Goal: Task Accomplishment & Management: Manage account settings

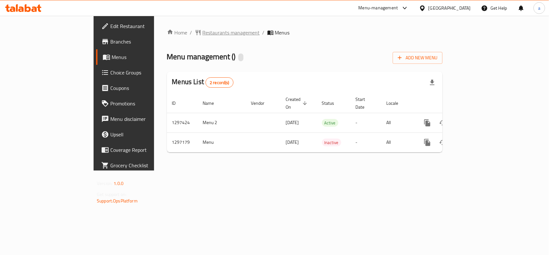
click at [203, 34] on span "Restaurants management" at bounding box center [231, 33] width 57 height 8
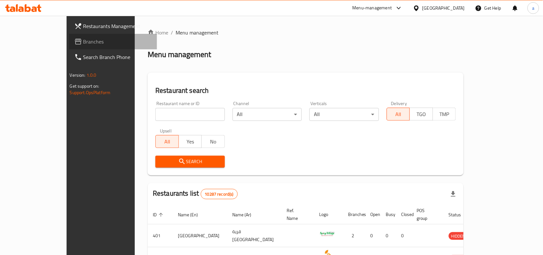
click at [83, 38] on span "Branches" at bounding box center [117, 42] width 69 height 8
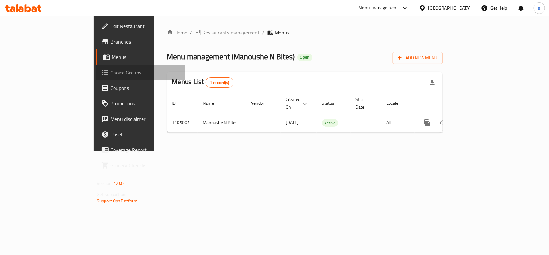
click at [110, 76] on span "Choice Groups" at bounding box center [145, 73] width 70 height 8
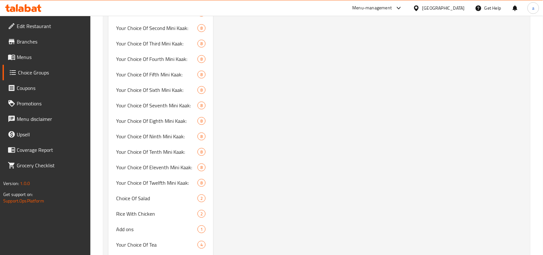
scroll to position [680, 0]
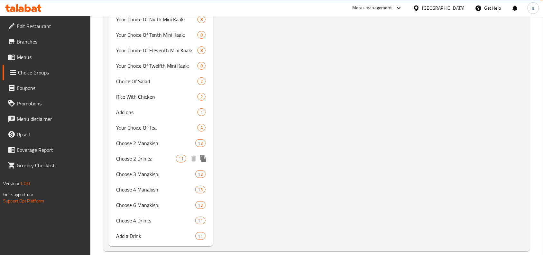
click at [152, 154] on span "Choose 2 Drinks:" at bounding box center [146, 158] width 60 height 8
type input "Choose 2 Drinks:"
type input "اختر 2 مشروبات:"
type input "2"
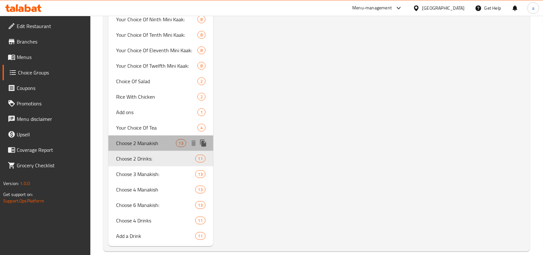
click at [145, 139] on span "Choose 2 Manakish" at bounding box center [146, 143] width 60 height 8
type input "Choose 2 Manakish"
type input "اختر ٢ مناقيش"
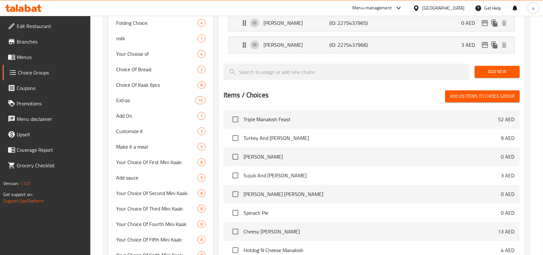
scroll to position [0, 0]
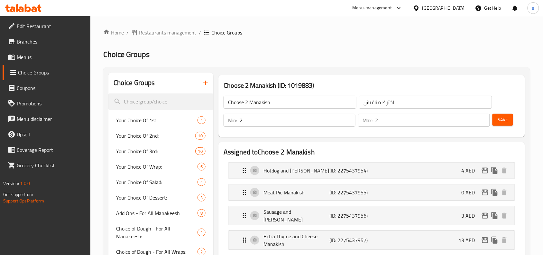
click at [173, 31] on span "Restaurants management" at bounding box center [167, 33] width 57 height 8
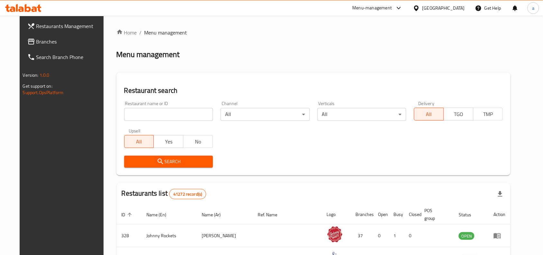
click at [63, 44] on span "Branches" at bounding box center [70, 42] width 69 height 8
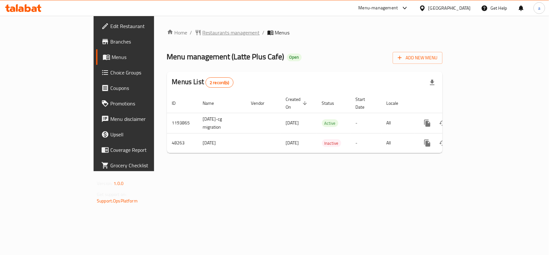
click at [203, 29] on span "Restaurants management" at bounding box center [231, 33] width 57 height 8
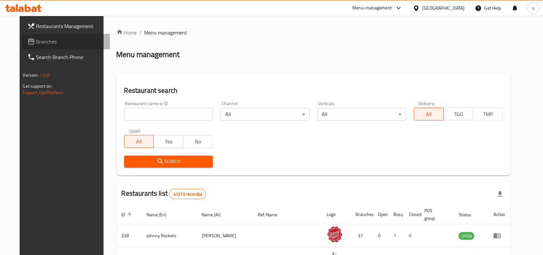
click at [46, 42] on span "Branches" at bounding box center [70, 42] width 69 height 8
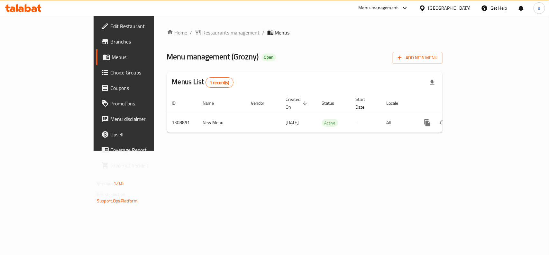
click at [203, 32] on span "Restaurants management" at bounding box center [231, 33] width 57 height 8
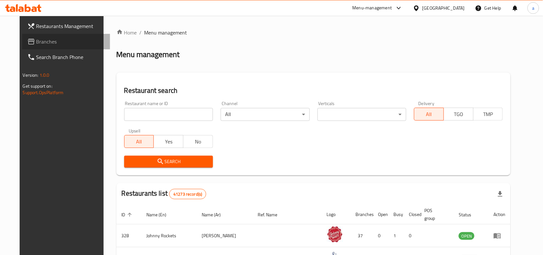
click at [36, 42] on span "Branches" at bounding box center [70, 42] width 69 height 8
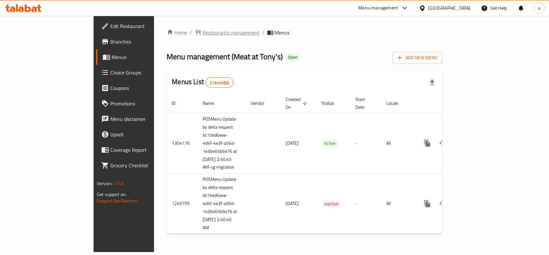
click at [203, 32] on span "Restaurants management" at bounding box center [231, 33] width 57 height 8
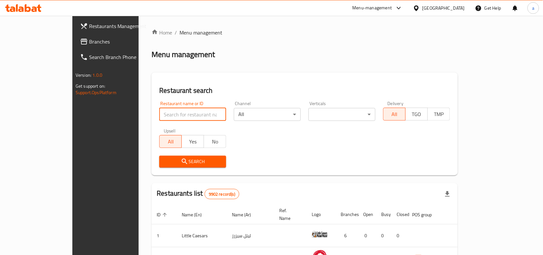
click at [159, 113] on input "search" at bounding box center [192, 114] width 67 height 13
paste input "682765"
type input "682765"
click button "Search" at bounding box center [192, 161] width 67 height 12
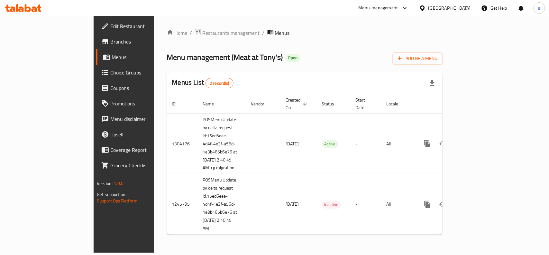
click at [110, 69] on span "Choice Groups" at bounding box center [145, 73] width 70 height 8
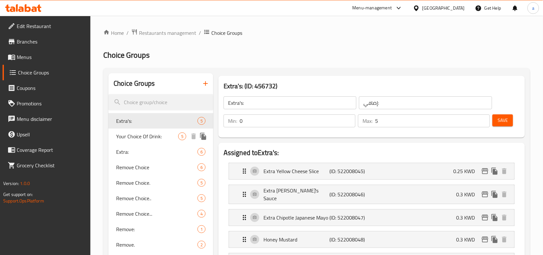
click at [147, 137] on span "Your Choice Of Drink:" at bounding box center [147, 136] width 62 height 8
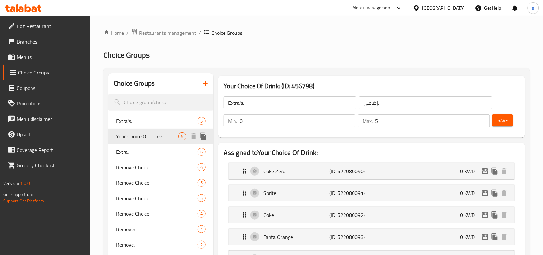
type input "Your Choice Of Drink:"
type input "اختيارك من المشروب:"
type input "1"
click at [186, 57] on h2 "Choice Groups" at bounding box center [316, 55] width 427 height 10
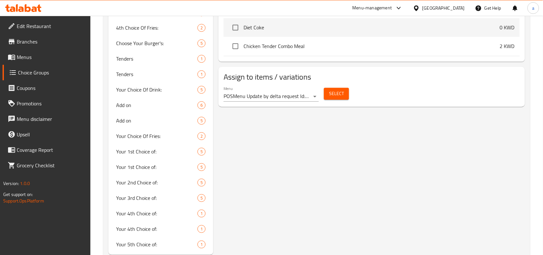
scroll to position [434, 0]
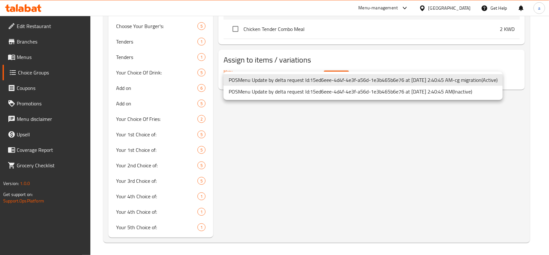
click at [333, 145] on div at bounding box center [274, 127] width 549 height 255
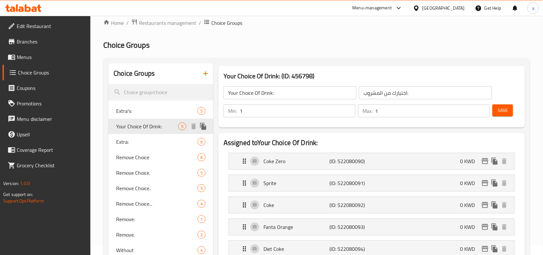
scroll to position [0, 0]
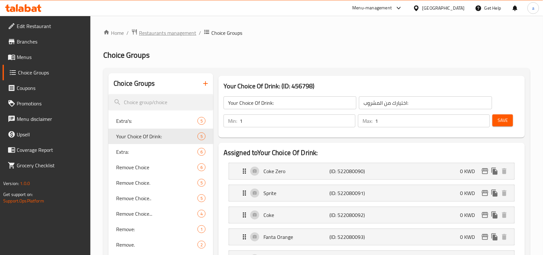
click at [181, 31] on span "Restaurants management" at bounding box center [167, 33] width 57 height 8
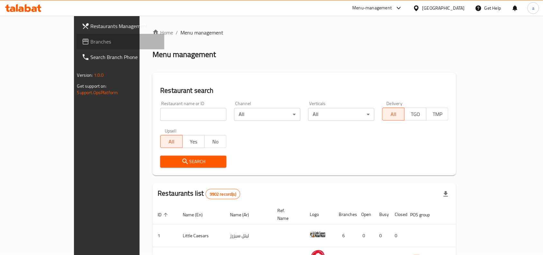
click at [91, 42] on span "Branches" at bounding box center [125, 42] width 69 height 8
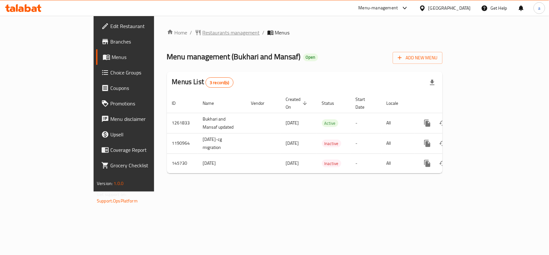
click at [203, 34] on span "Restaurants management" at bounding box center [231, 33] width 57 height 8
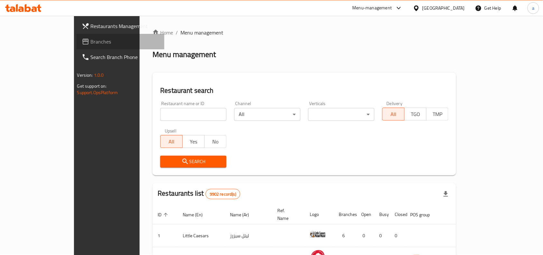
click at [91, 42] on span "Branches" at bounding box center [125, 42] width 69 height 8
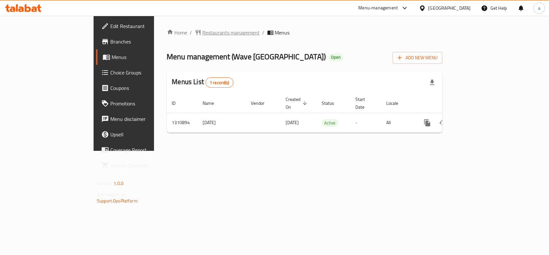
click at [203, 29] on span "Restaurants management" at bounding box center [231, 33] width 57 height 8
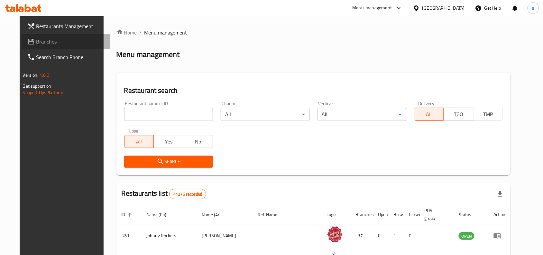
click at [40, 43] on span "Branches" at bounding box center [70, 42] width 69 height 8
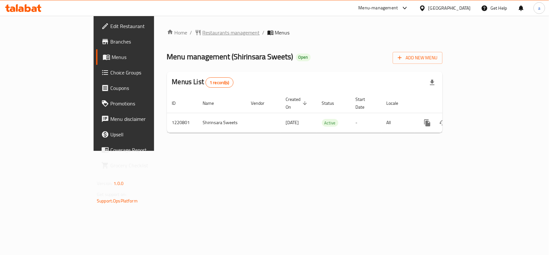
click at [203, 34] on span "Restaurants management" at bounding box center [231, 33] width 57 height 8
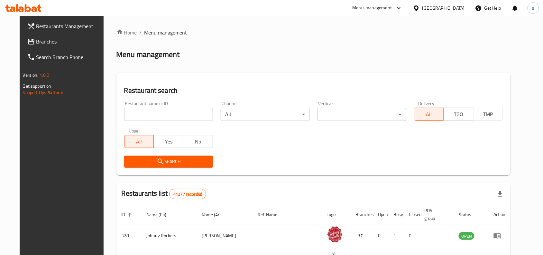
click at [49, 40] on span "Branches" at bounding box center [70, 42] width 69 height 8
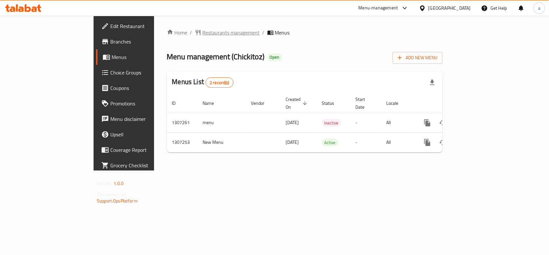
click at [203, 31] on span "Restaurants management" at bounding box center [231, 33] width 57 height 8
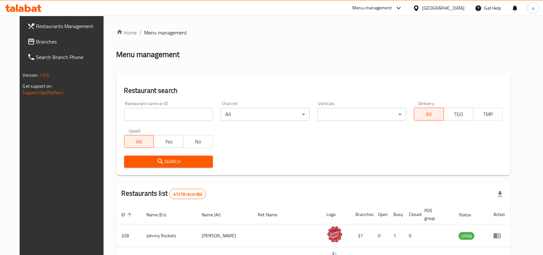
click at [43, 39] on span "Branches" at bounding box center [70, 42] width 69 height 8
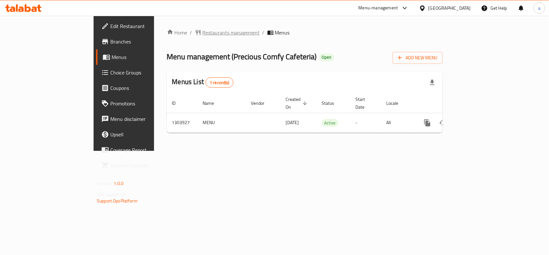
click at [203, 36] on span "Restaurants management" at bounding box center [231, 33] width 57 height 8
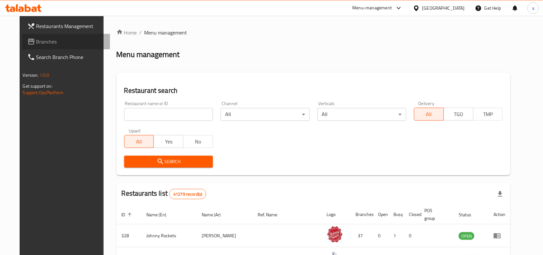
click at [42, 47] on link "Branches" at bounding box center [66, 41] width 88 height 15
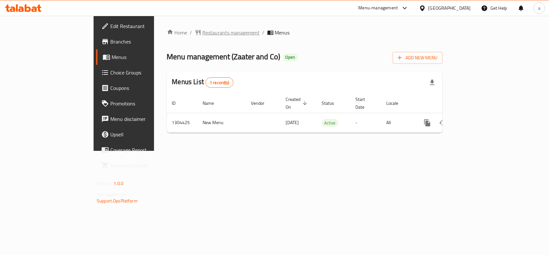
click at [203, 31] on span "Restaurants management" at bounding box center [231, 33] width 57 height 8
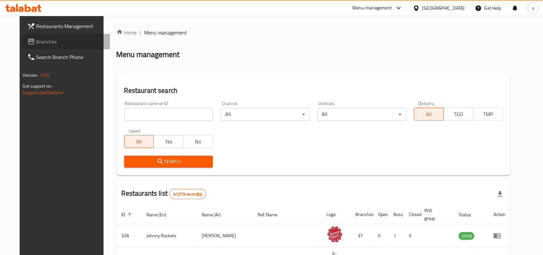
click at [36, 44] on span "Branches" at bounding box center [70, 42] width 69 height 8
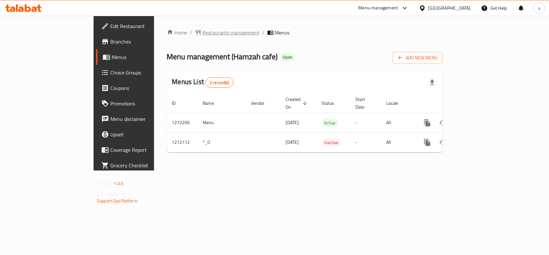
click at [203, 34] on span "Restaurants management" at bounding box center [231, 33] width 57 height 8
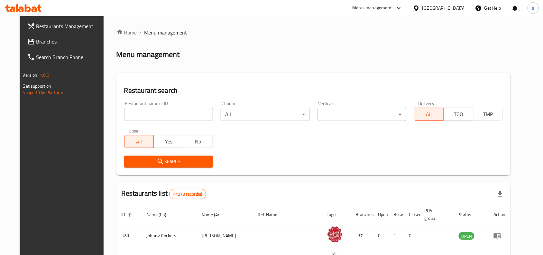
click at [57, 41] on span "Branches" at bounding box center [70, 42] width 69 height 8
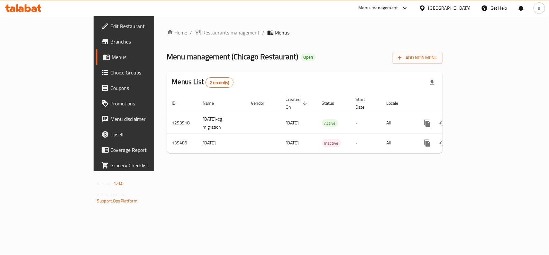
click at [203, 31] on span "Restaurants management" at bounding box center [231, 33] width 57 height 8
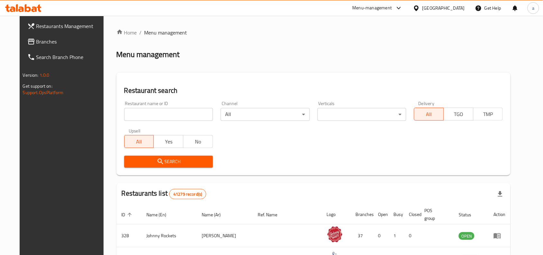
click at [51, 43] on span "Branches" at bounding box center [70, 42] width 69 height 8
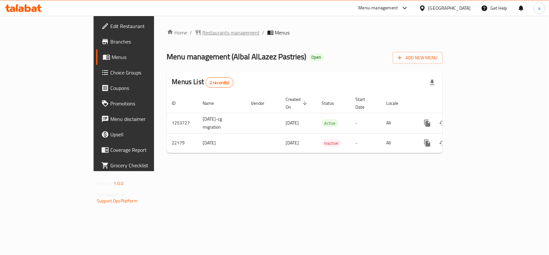
click at [203, 30] on span "Restaurants management" at bounding box center [231, 33] width 57 height 8
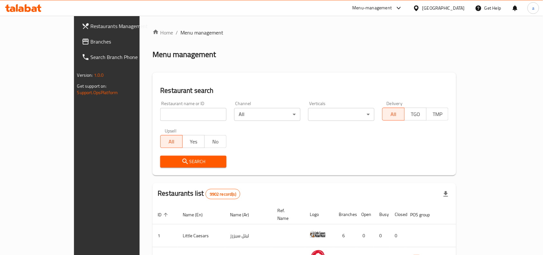
click at [91, 43] on span "Branches" at bounding box center [125, 42] width 69 height 8
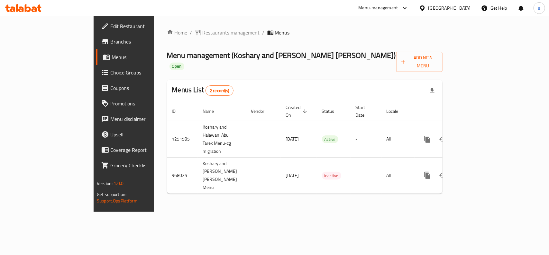
click at [203, 30] on span "Restaurants management" at bounding box center [231, 33] width 57 height 8
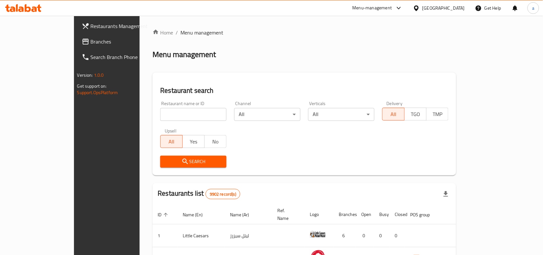
click at [91, 42] on span "Branches" at bounding box center [125, 42] width 69 height 8
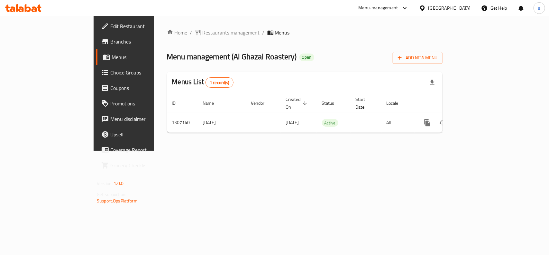
click at [203, 34] on span "Restaurants management" at bounding box center [231, 33] width 57 height 8
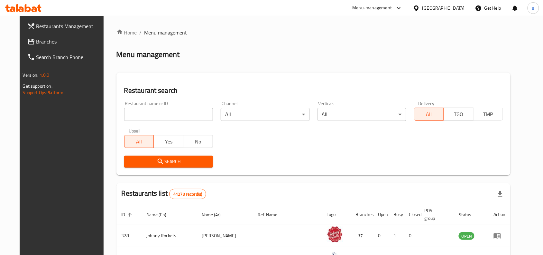
click at [36, 41] on span "Branches" at bounding box center [70, 42] width 69 height 8
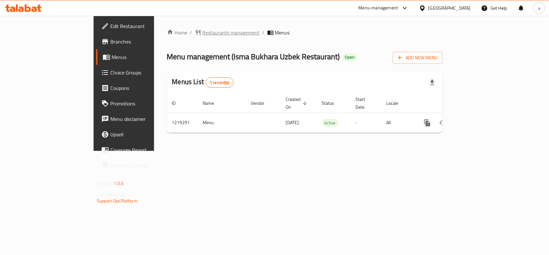
click at [203, 34] on span "Restaurants management" at bounding box center [231, 33] width 57 height 8
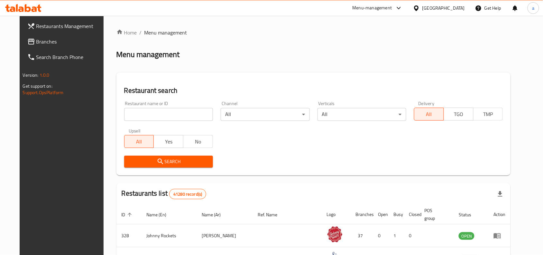
click at [41, 43] on span "Branches" at bounding box center [70, 42] width 69 height 8
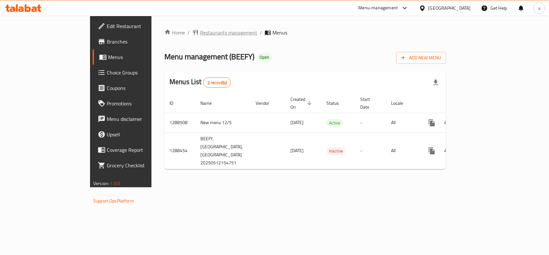
click at [200, 31] on span "Restaurants management" at bounding box center [228, 33] width 57 height 8
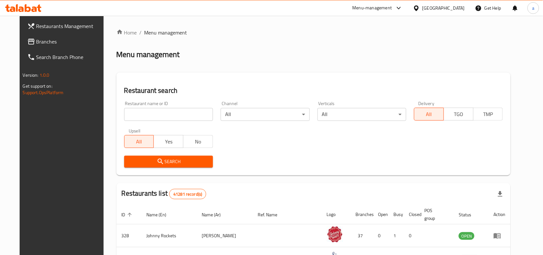
click at [36, 43] on span "Branches" at bounding box center [70, 42] width 69 height 8
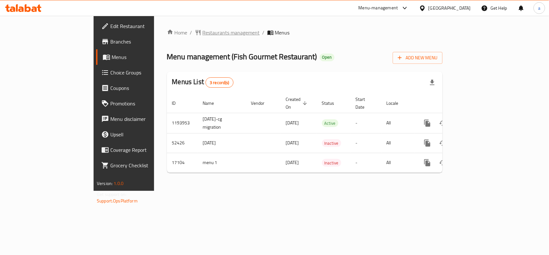
click at [203, 33] on span "Restaurants management" at bounding box center [231, 33] width 57 height 8
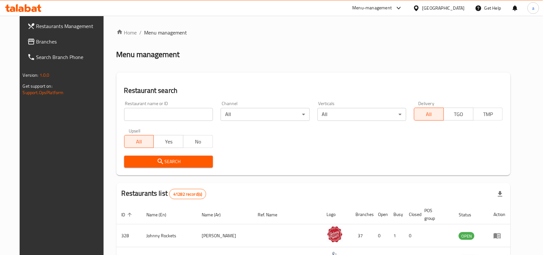
drag, startPoint x: 61, startPoint y: 45, endPoint x: 83, endPoint y: 29, distance: 26.6
click at [61, 45] on link "Branches" at bounding box center [66, 41] width 88 height 15
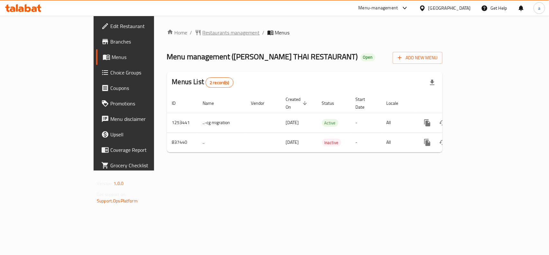
click at [203, 36] on span "Restaurants management" at bounding box center [231, 33] width 57 height 8
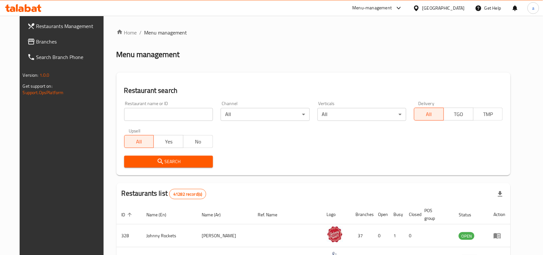
click at [42, 41] on span "Branches" at bounding box center [70, 42] width 69 height 8
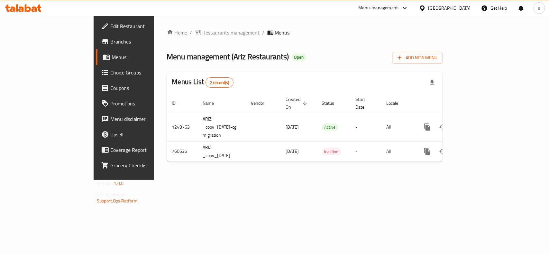
click at [203, 30] on span "Restaurants management" at bounding box center [231, 33] width 57 height 8
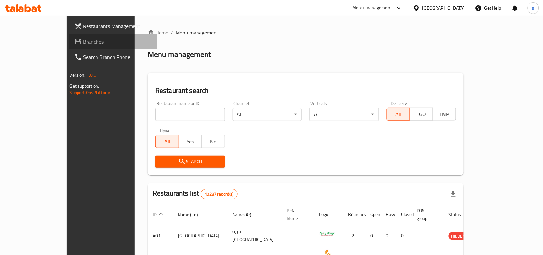
click at [83, 42] on span "Branches" at bounding box center [117, 42] width 69 height 8
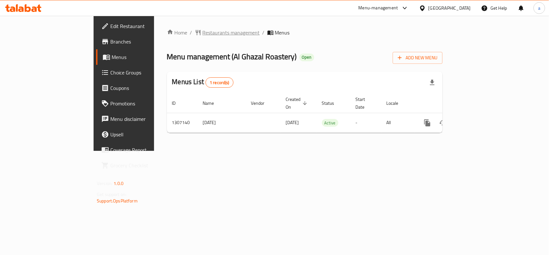
click at [203, 35] on span "Restaurants management" at bounding box center [231, 33] width 57 height 8
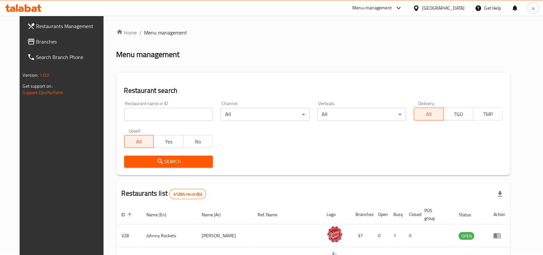
click at [36, 42] on span "Branches" at bounding box center [70, 42] width 69 height 8
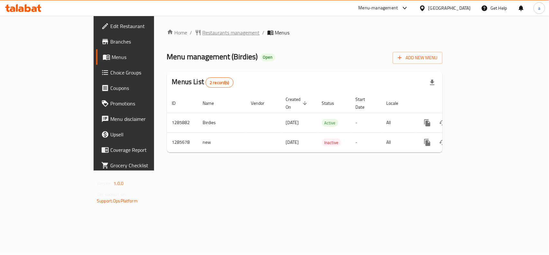
click at [203, 29] on span "Restaurants management" at bounding box center [231, 33] width 57 height 8
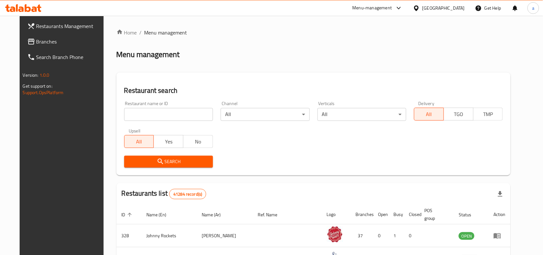
click at [39, 44] on span "Branches" at bounding box center [70, 42] width 69 height 8
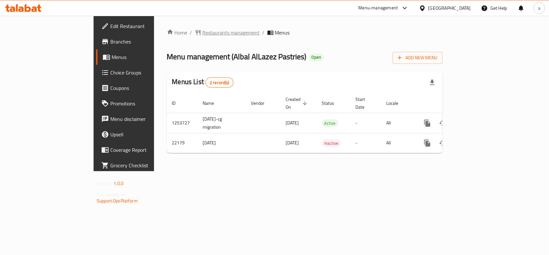
click at [203, 33] on span "Restaurants management" at bounding box center [231, 33] width 57 height 8
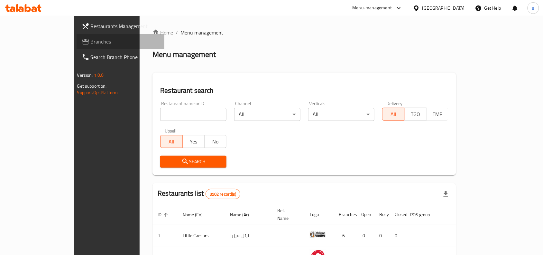
click at [91, 44] on span "Branches" at bounding box center [125, 42] width 69 height 8
